Goal: Information Seeking & Learning: Compare options

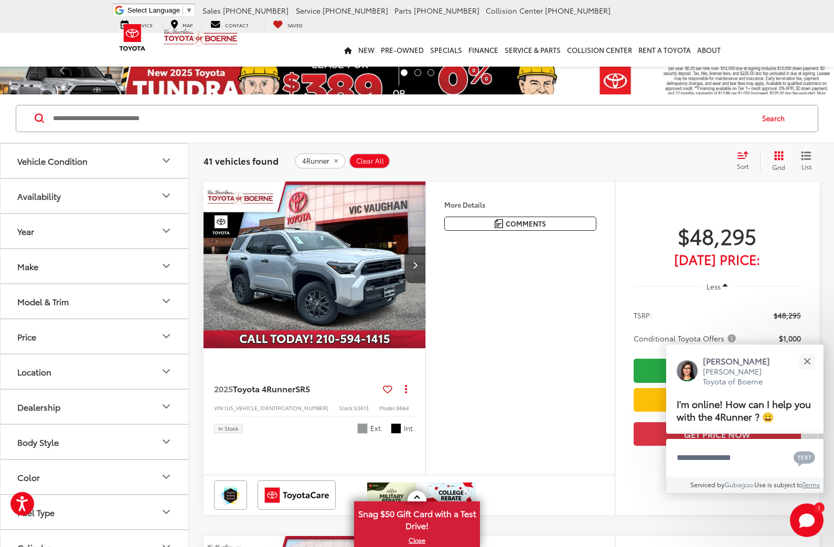
click at [158, 306] on button "Model & Trim" at bounding box center [95, 301] width 189 height 34
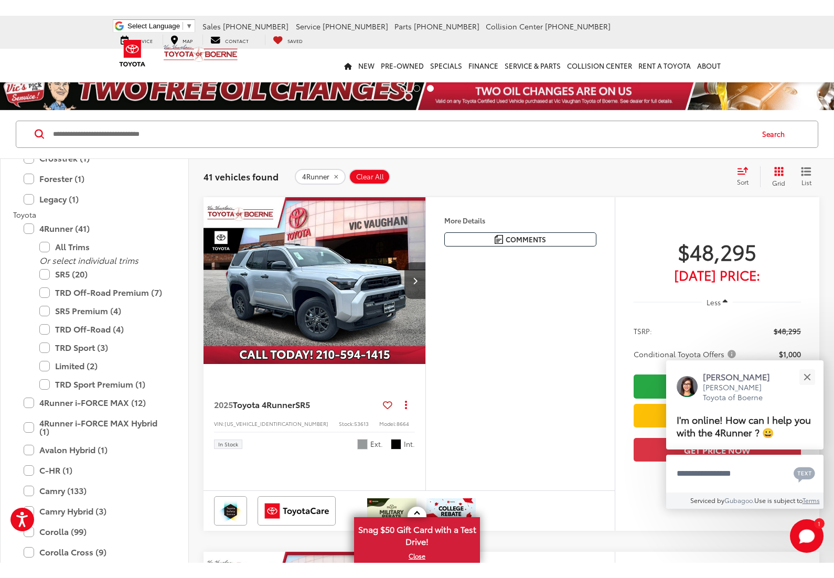
scroll to position [1607, 0]
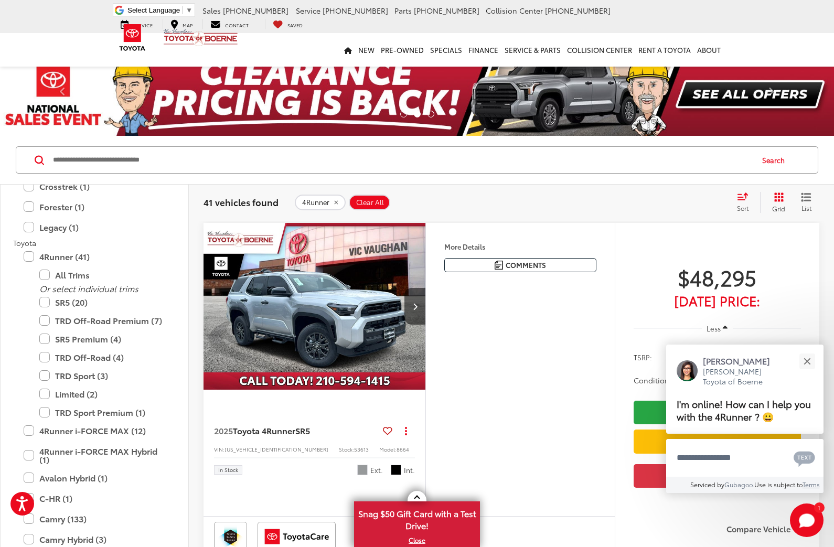
click at [742, 200] on div "Sort" at bounding box center [746, 202] width 28 height 21
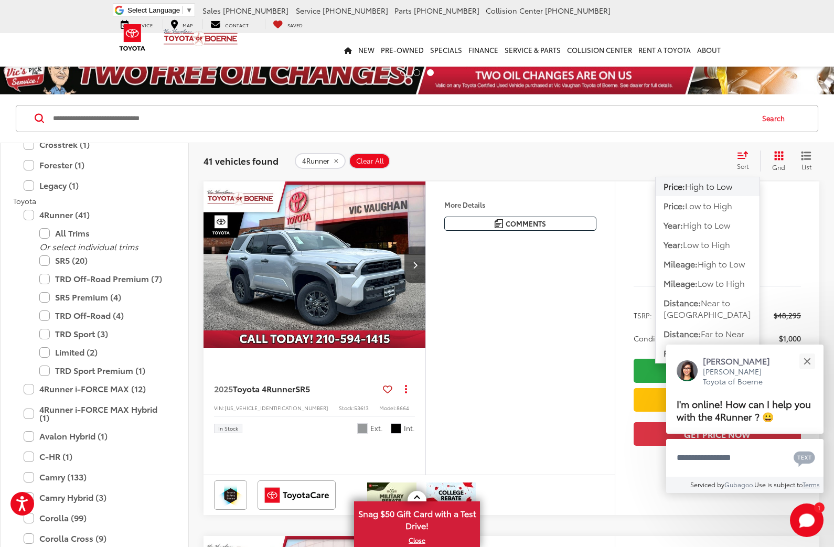
click at [728, 245] on span "Low to High" at bounding box center [706, 244] width 47 height 12
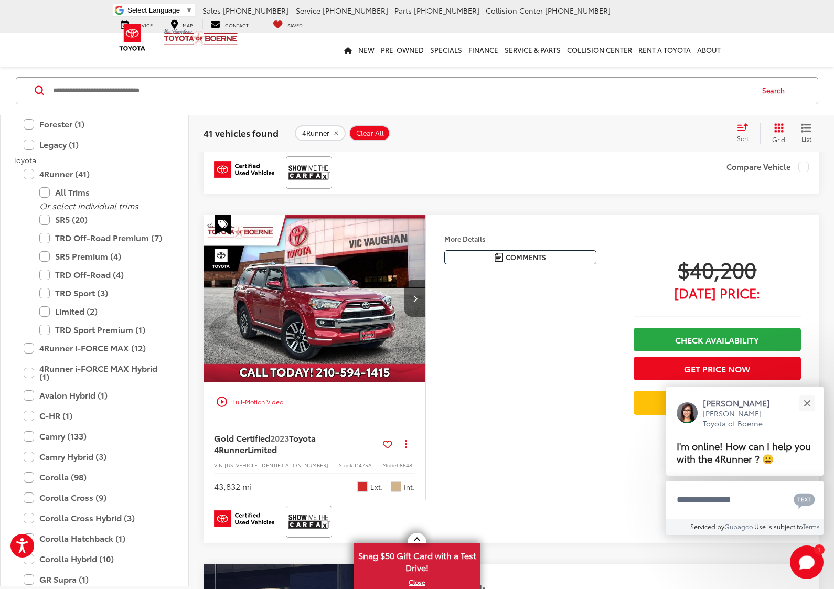
scroll to position [1993, 0]
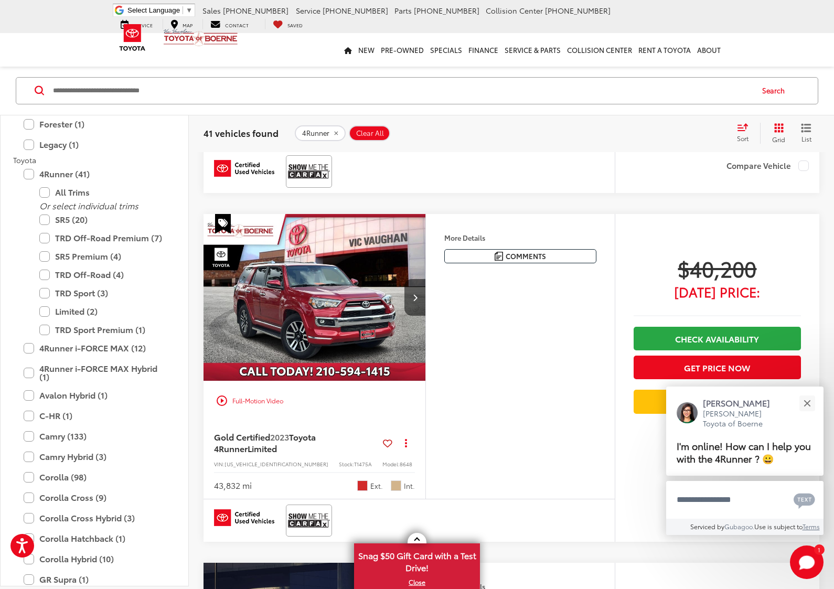
click at [47, 266] on label "TRD Off-Road (4)" at bounding box center [102, 275] width 126 height 18
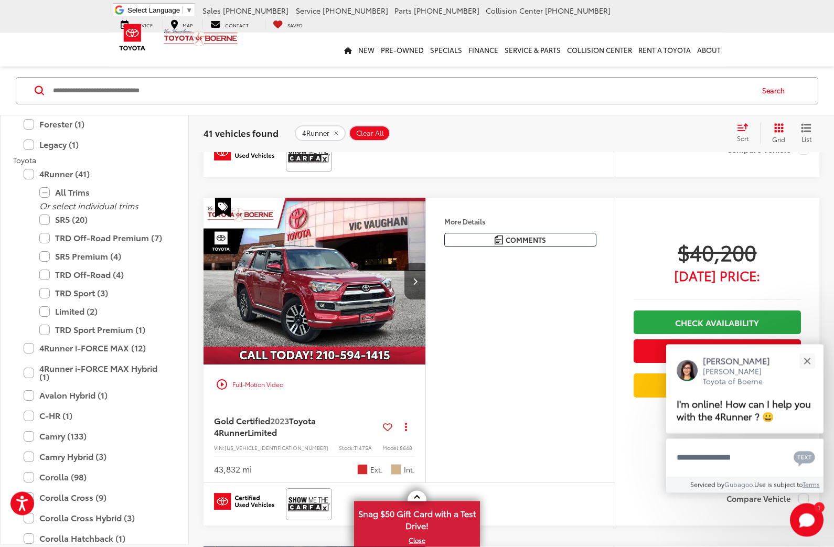
click at [44, 547] on html "Accessibility Screen-Reader Guide, Feedback, and Issue Reporting | New window […" at bounding box center [417, 271] width 834 height 4561
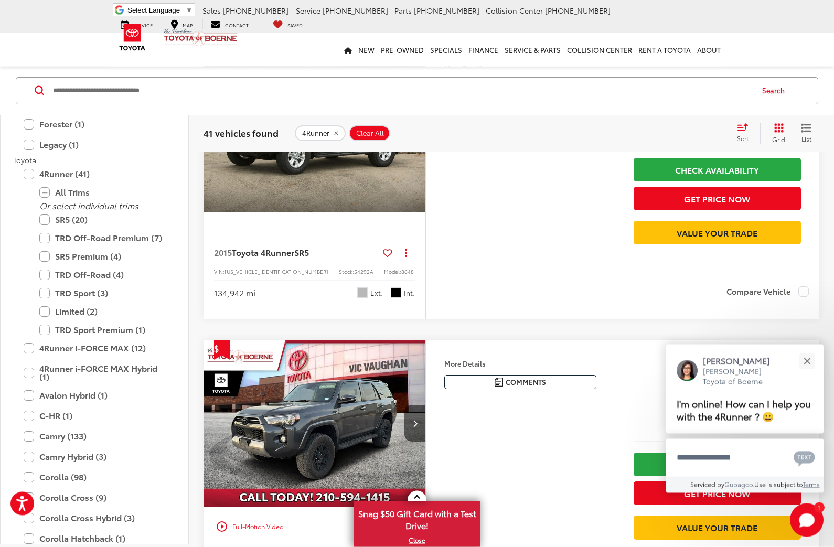
scroll to position [28, 0]
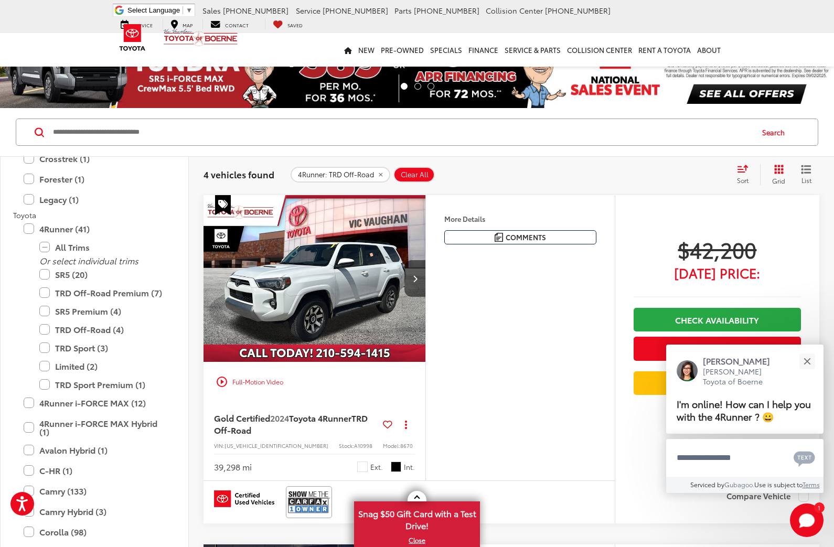
click at [40, 284] on label "TRD Off-Road Premium (7)" at bounding box center [102, 293] width 126 height 18
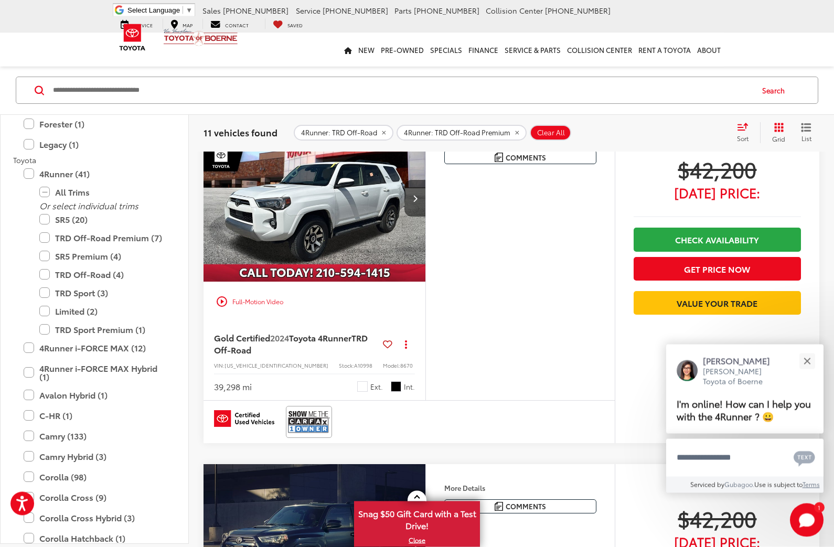
scroll to position [1478, 0]
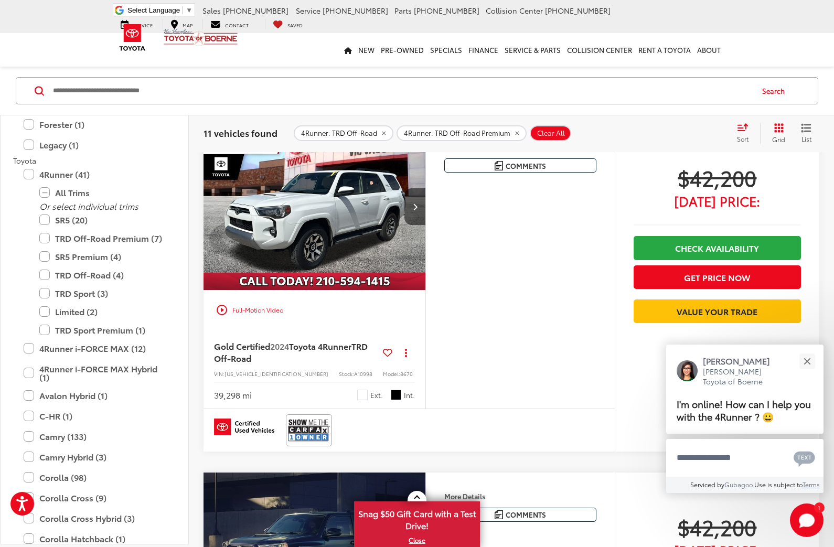
click at [742, 128] on icon "Select sort value" at bounding box center [742, 127] width 9 height 6
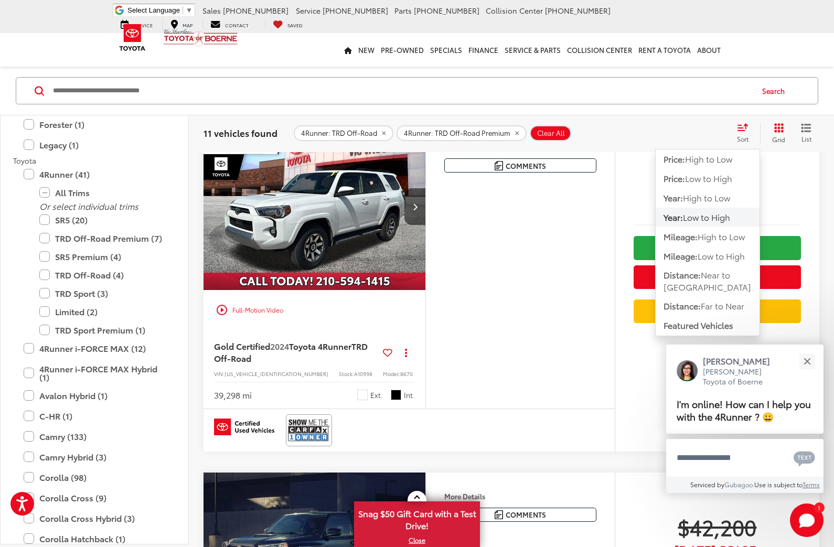
click at [713, 173] on span "Low to High" at bounding box center [708, 178] width 47 height 12
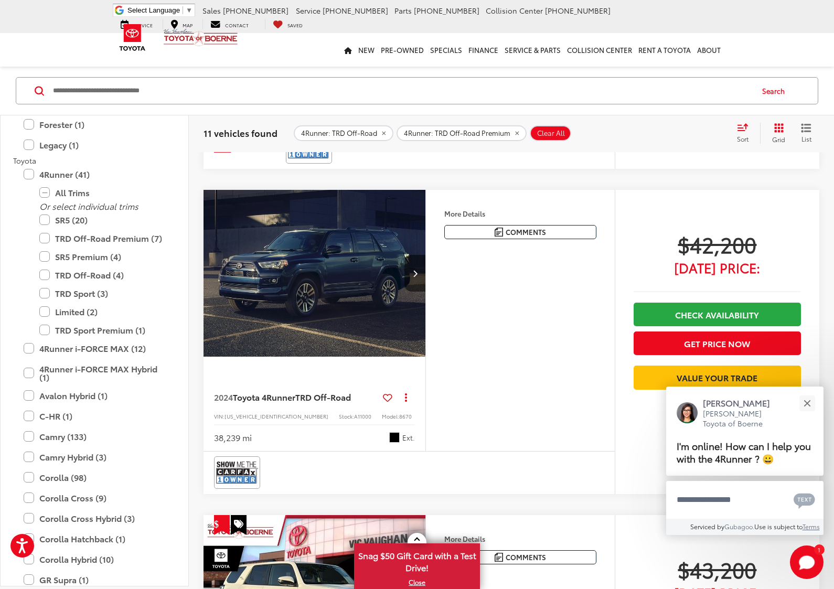
scroll to position [737, 0]
